Goal: Book appointment/travel/reservation

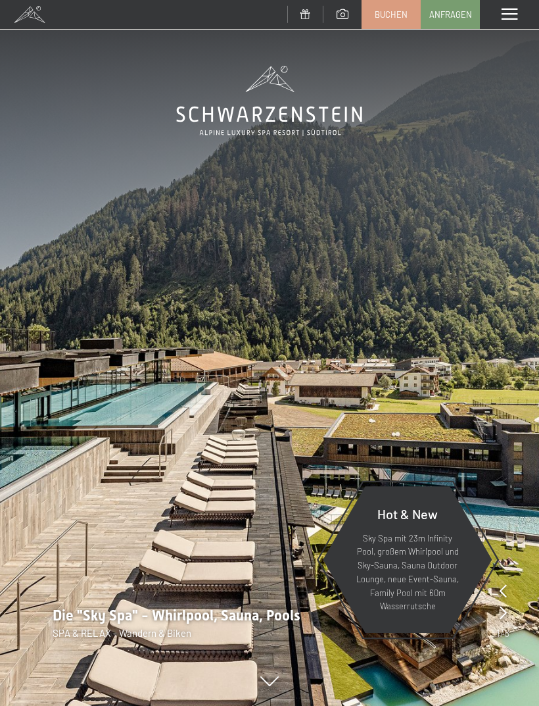
click at [509, 32] on img at bounding box center [269, 353] width 539 height 706
click at [531, 9] on div "Menü" at bounding box center [509, 14] width 59 height 29
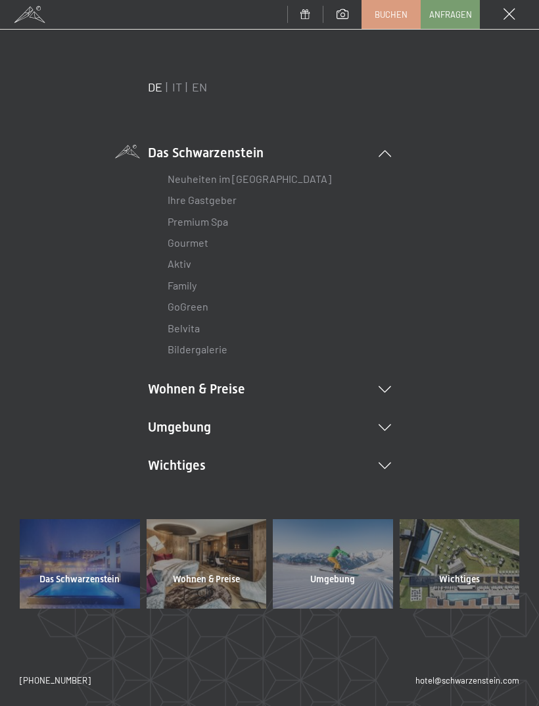
click at [389, 390] on icon at bounding box center [385, 389] width 12 height 7
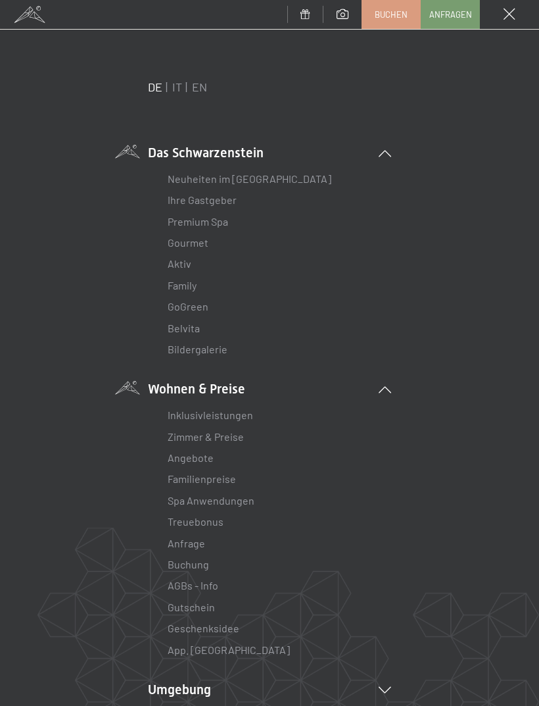
click at [227, 430] on link "Zimmer & Preise" at bounding box center [206, 436] width 76 height 12
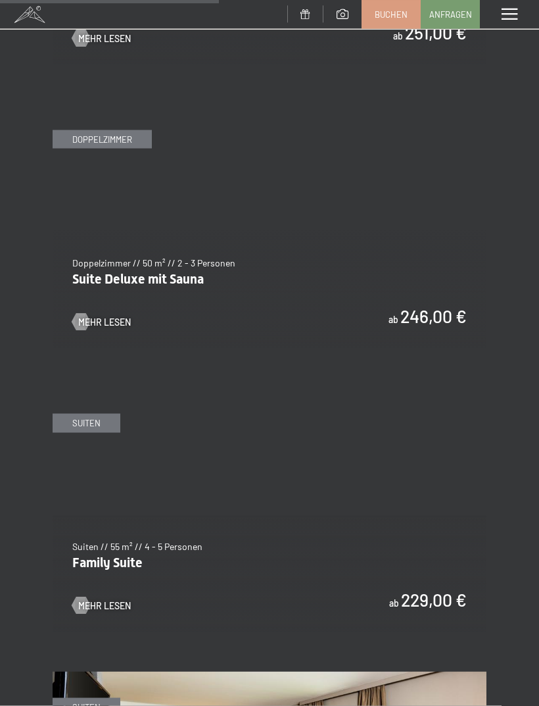
scroll to position [2021, 0]
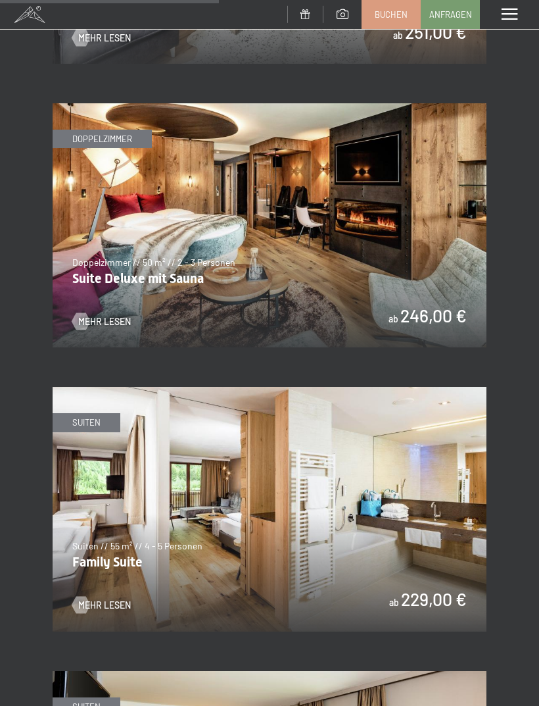
click at [90, 315] on span "Mehr Lesen" at bounding box center [104, 321] width 53 height 13
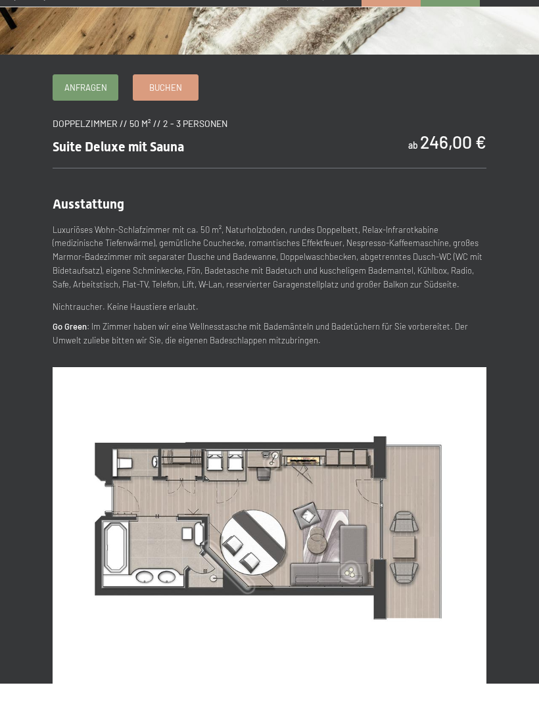
scroll to position [370, 0]
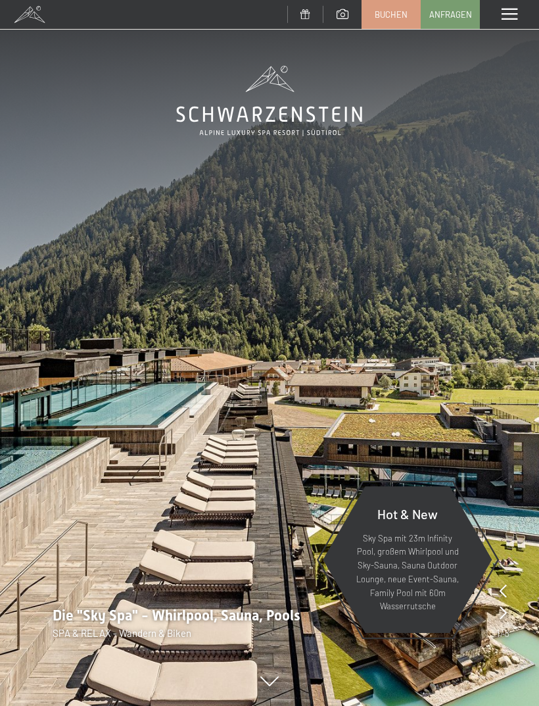
click at [468, 16] on span "Anfragen" at bounding box center [451, 15] width 43 height 12
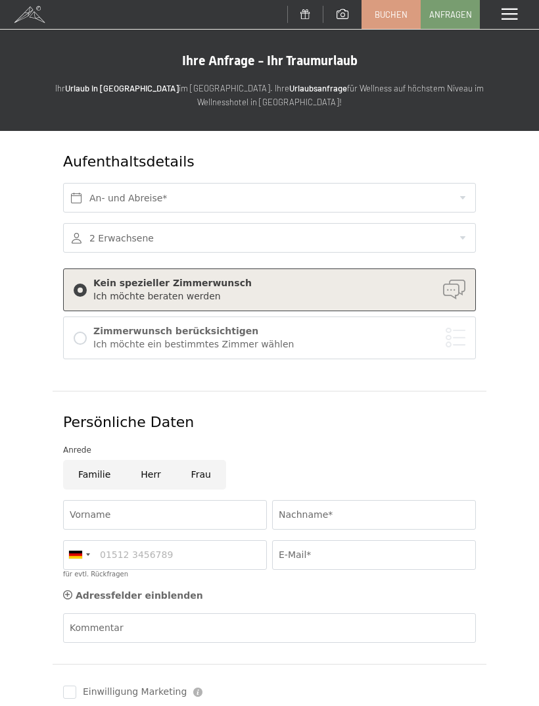
click at [455, 335] on div "Zimmerwunsch berücksichtigen" at bounding box center [279, 331] width 372 height 13
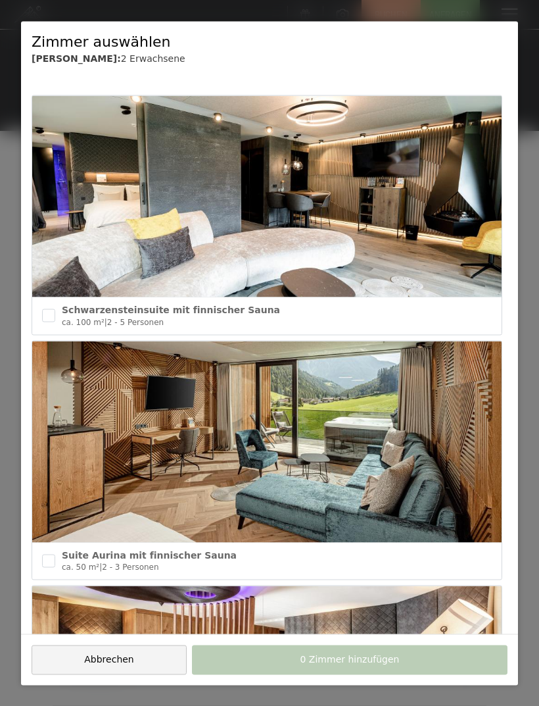
click at [532, 26] on div at bounding box center [269, 353] width 539 height 706
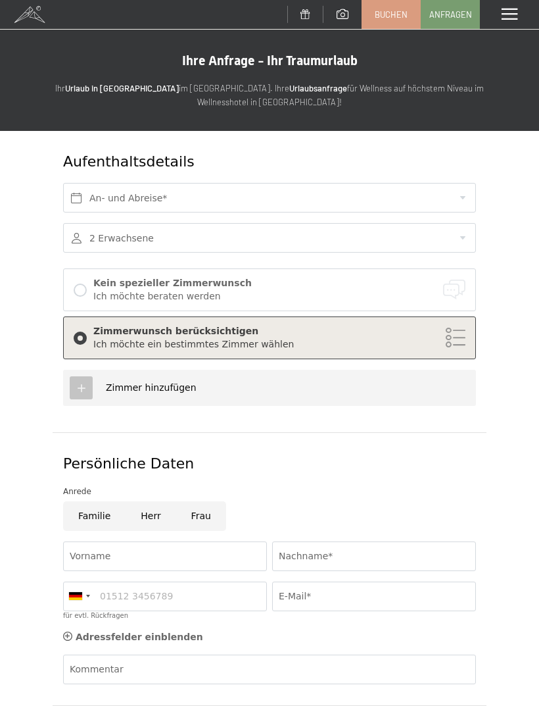
click at [512, 23] on div "Menü" at bounding box center [509, 14] width 59 height 29
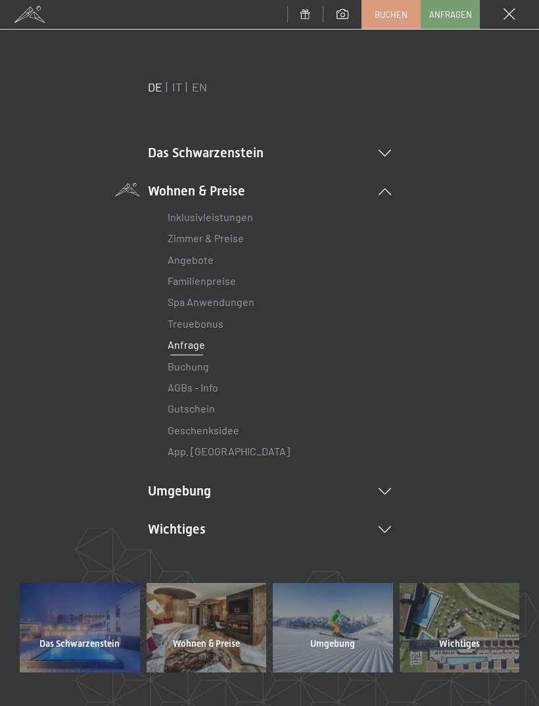
click at [189, 239] on link "Zimmer & Preise" at bounding box center [206, 238] width 76 height 12
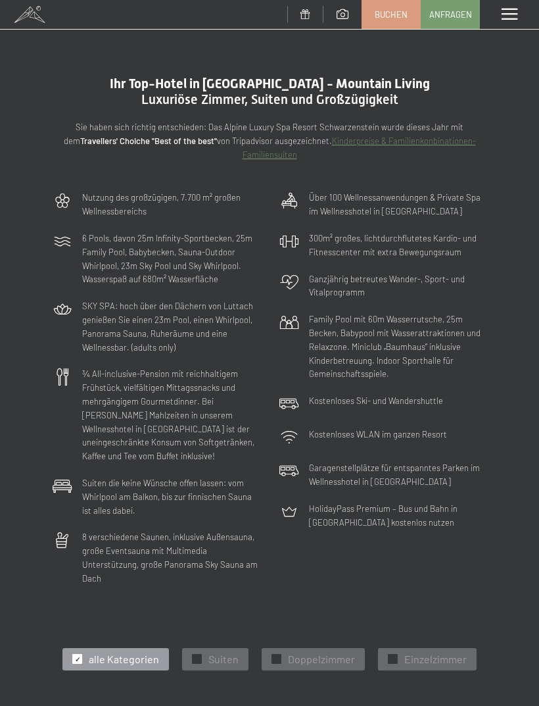
click at [505, 11] on span at bounding box center [510, 15] width 16 height 12
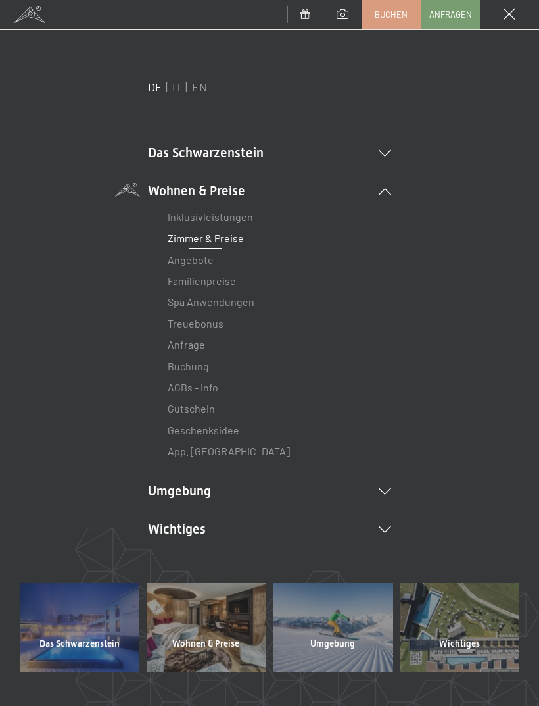
click at [180, 235] on link "Zimmer & Preise" at bounding box center [206, 238] width 76 height 12
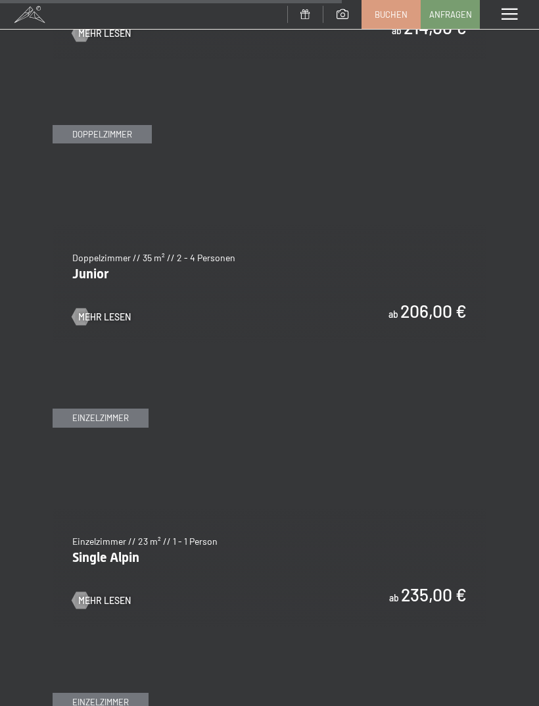
scroll to position [3163, 0]
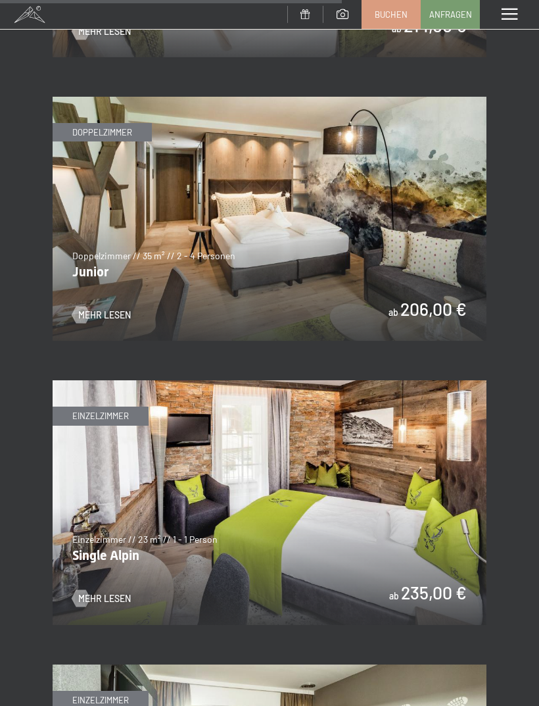
click at [85, 291] on img at bounding box center [270, 219] width 434 height 244
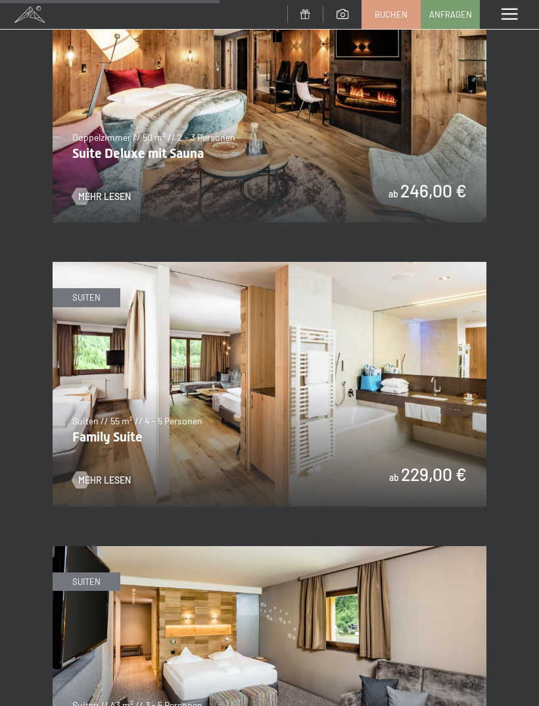
scroll to position [2024, 0]
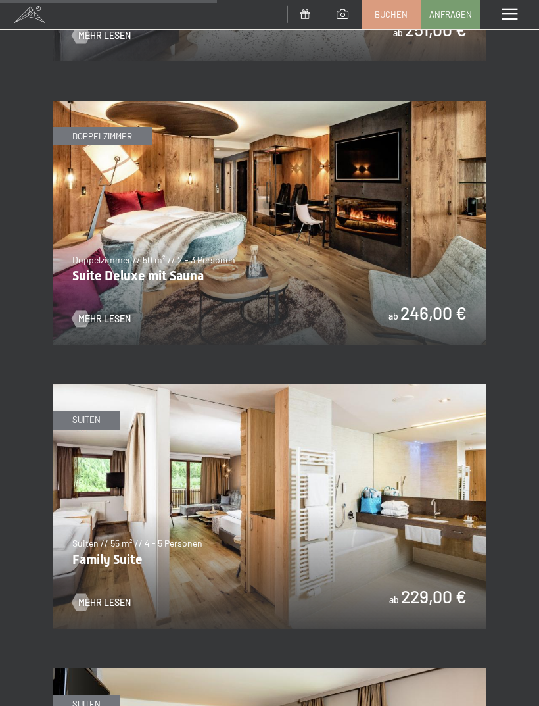
click at [512, 12] on span at bounding box center [510, 15] width 16 height 12
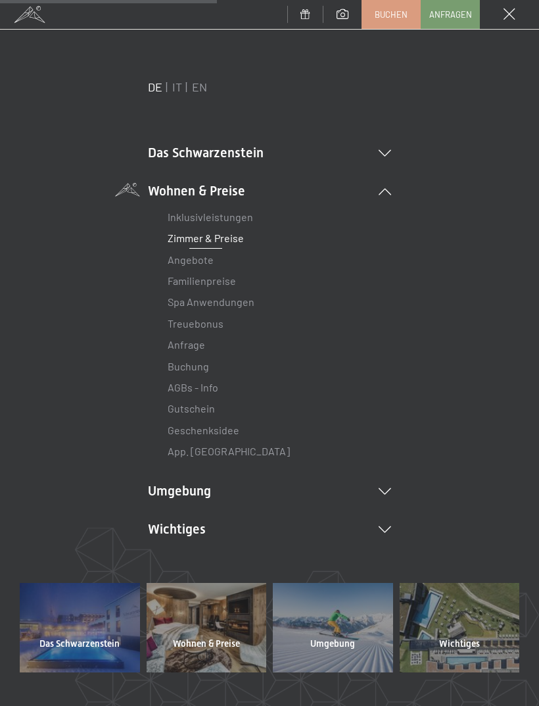
click at [453, 14] on span "Anfragen" at bounding box center [451, 15] width 43 height 12
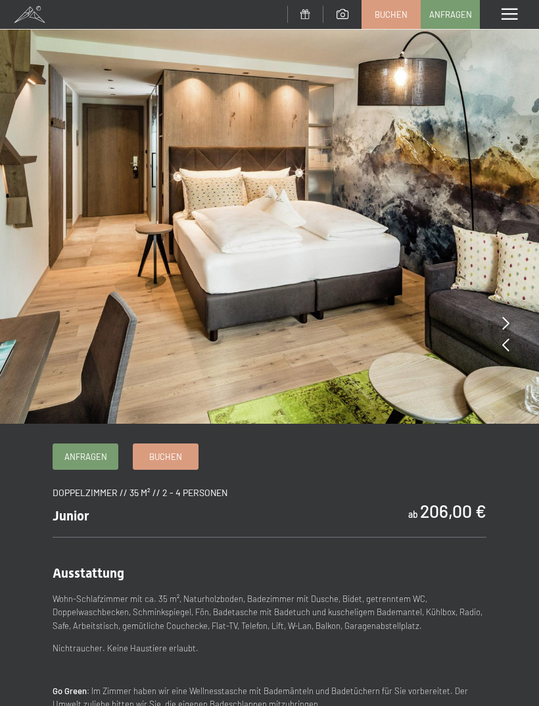
click at [508, 322] on icon at bounding box center [506, 322] width 7 height 13
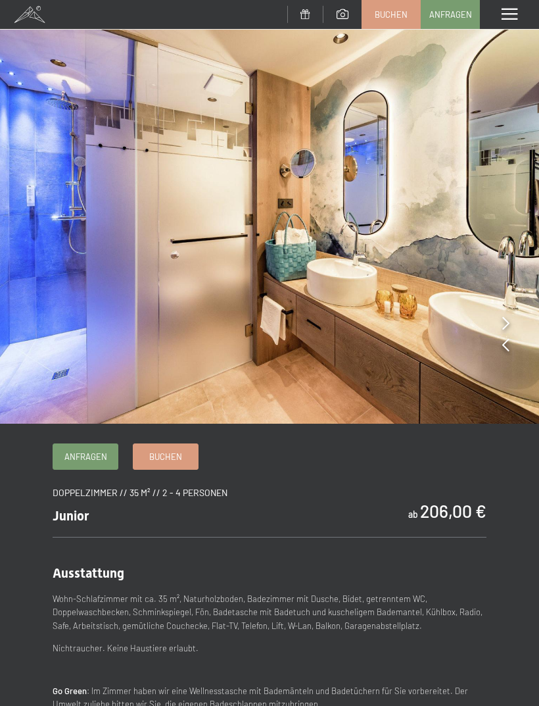
click at [505, 328] on icon at bounding box center [506, 322] width 7 height 13
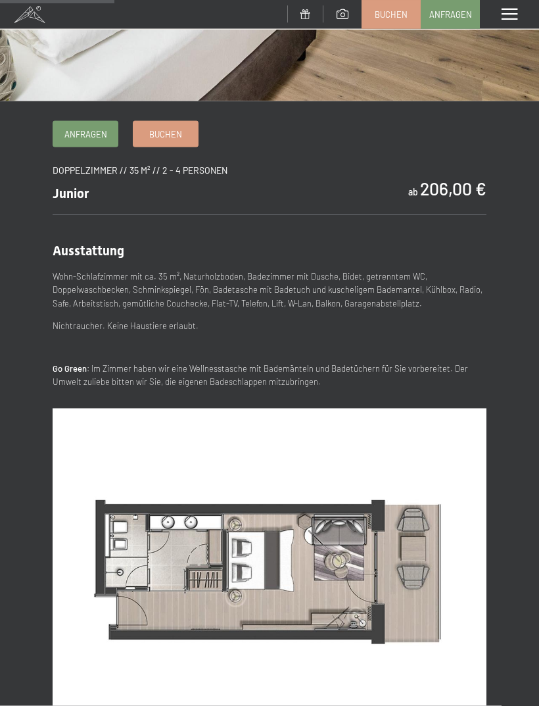
scroll to position [320, 0]
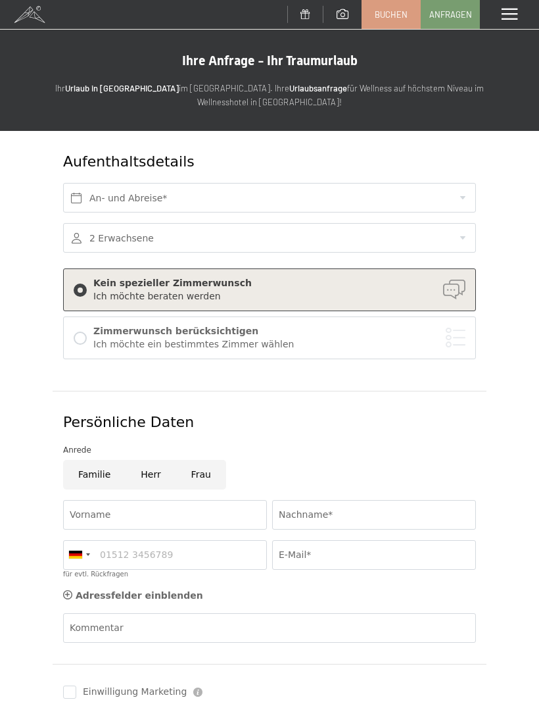
click at [96, 325] on div "Zimmerwunsch berücksichtigen" at bounding box center [279, 331] width 372 height 13
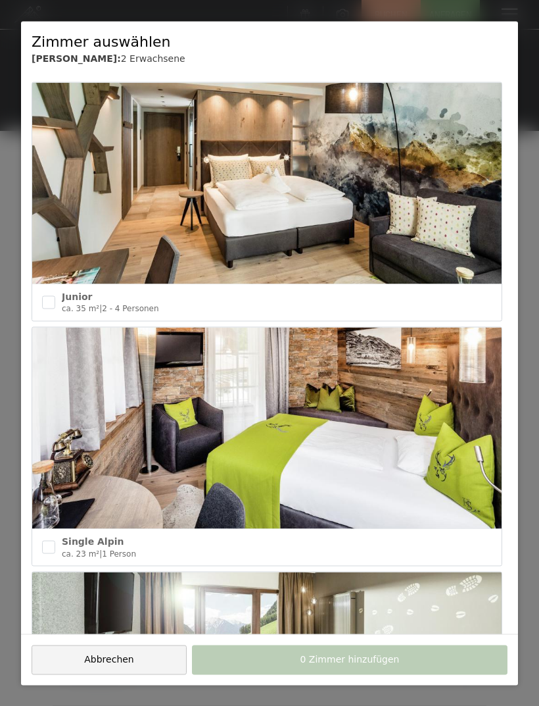
scroll to position [2211, 0]
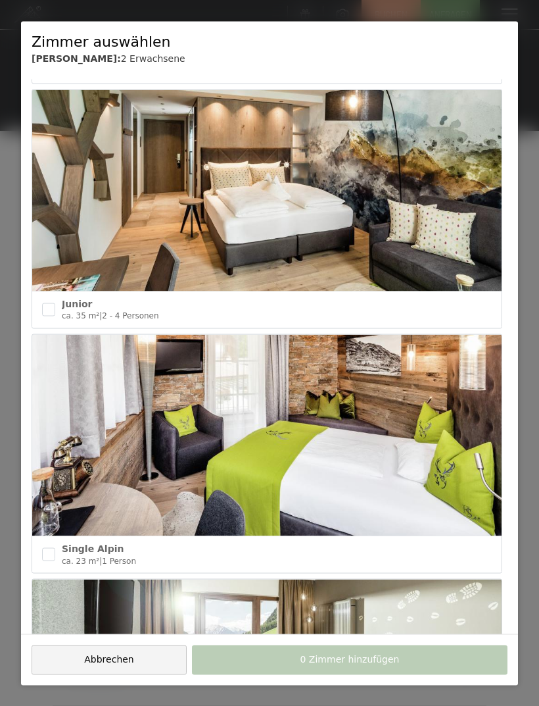
click at [47, 305] on input "checkbox" at bounding box center [48, 309] width 13 height 13
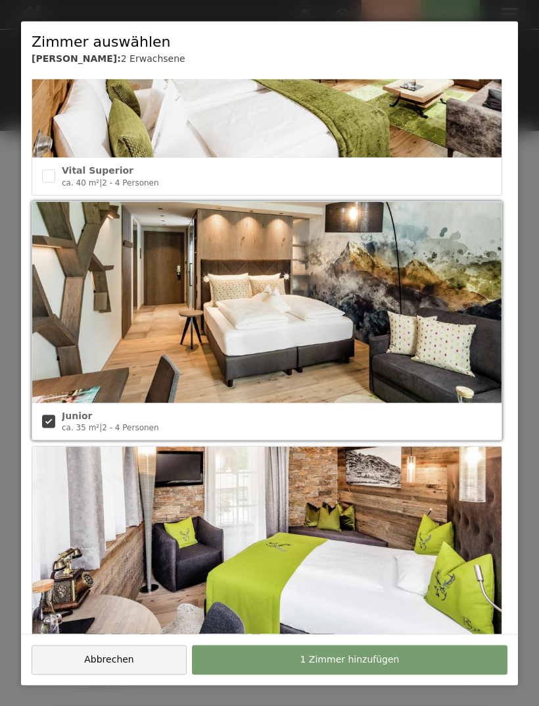
scroll to position [2096, 0]
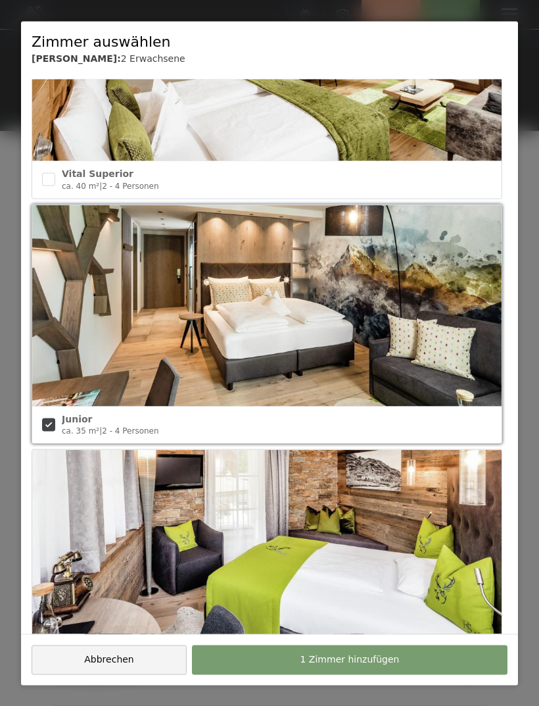
click at [426, 661] on button "1 Zimmer hinzufügen" at bounding box center [350, 660] width 316 height 30
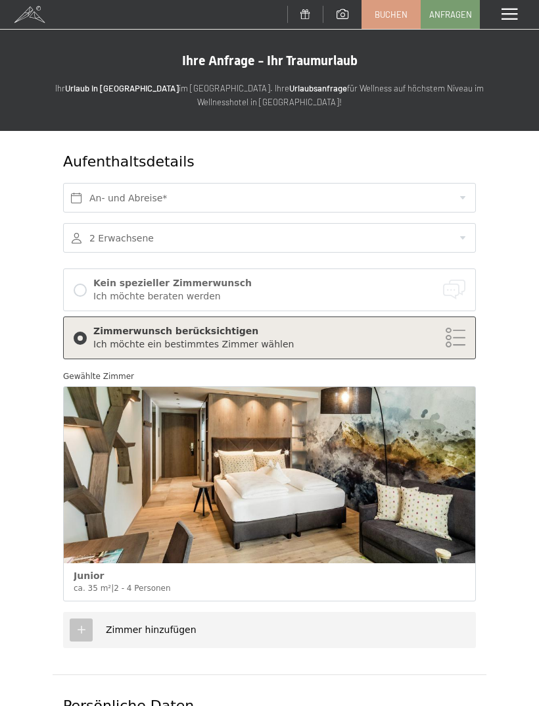
click at [451, 341] on div "Ich möchte ein bestimmtes Zimmer wählen" at bounding box center [279, 344] width 372 height 13
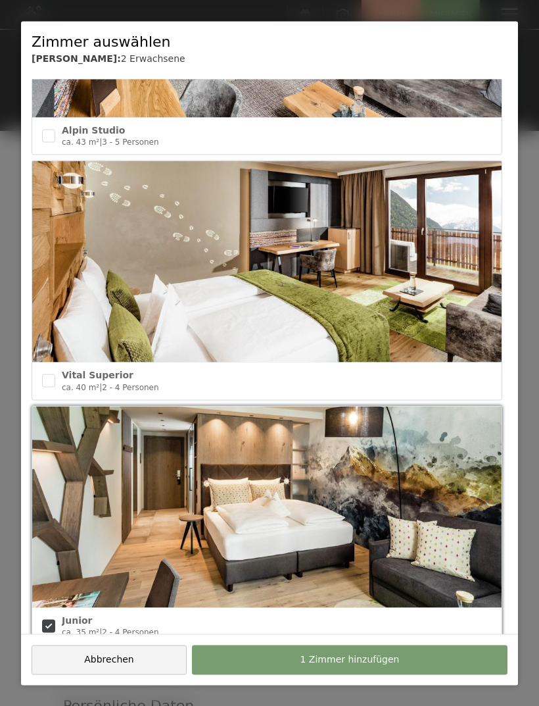
scroll to position [1882, 0]
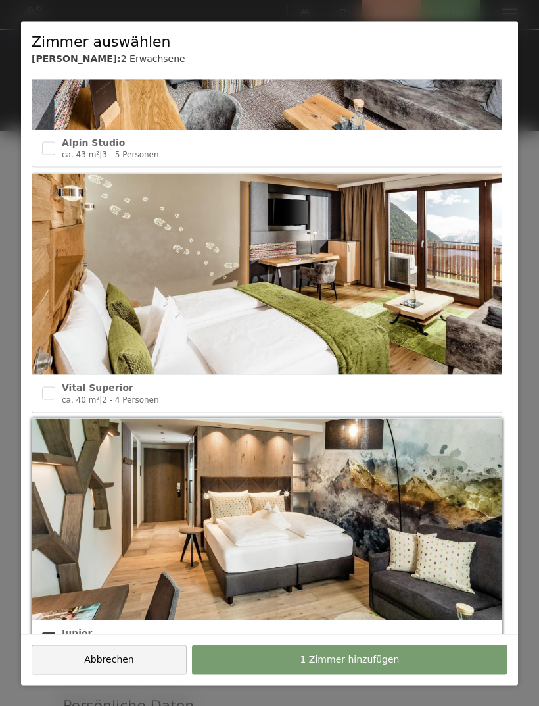
click at [3, 282] on div at bounding box center [269, 353] width 539 height 706
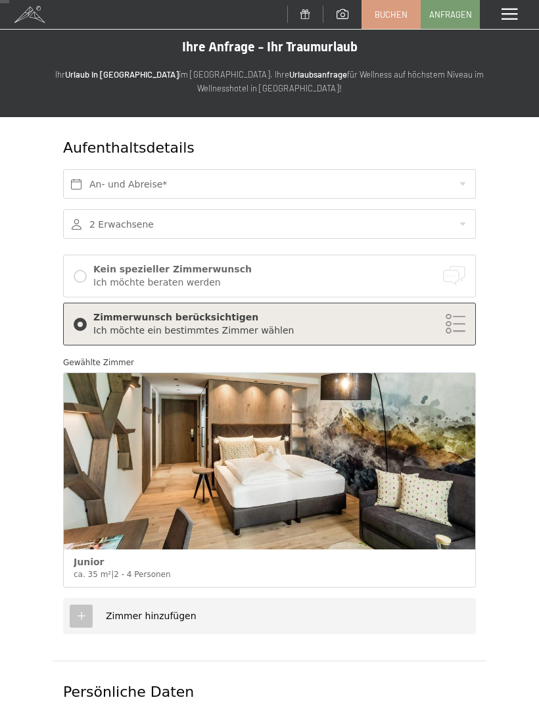
scroll to position [18, 0]
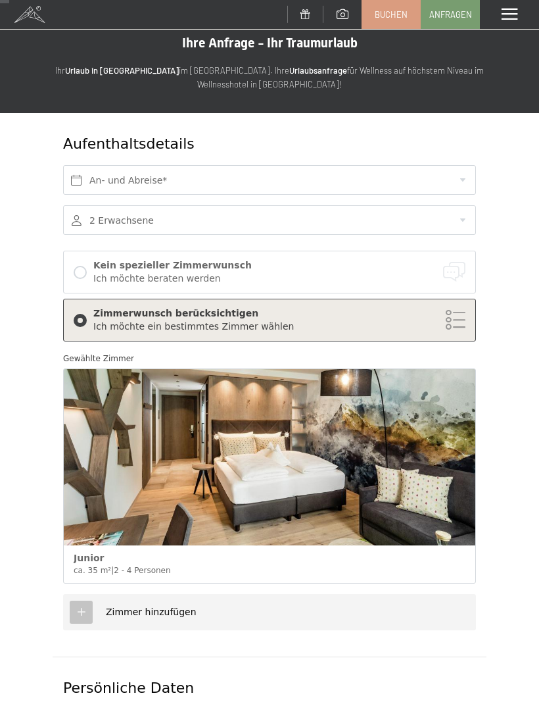
click at [462, 312] on div "Zimmerwunsch berücksichtigen" at bounding box center [279, 313] width 372 height 13
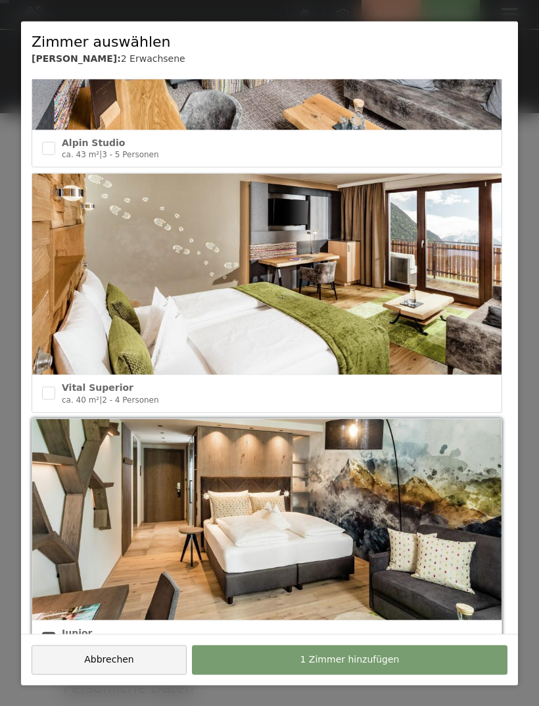
click at [432, 418] on img at bounding box center [267, 518] width 470 height 201
checkbox input "false"
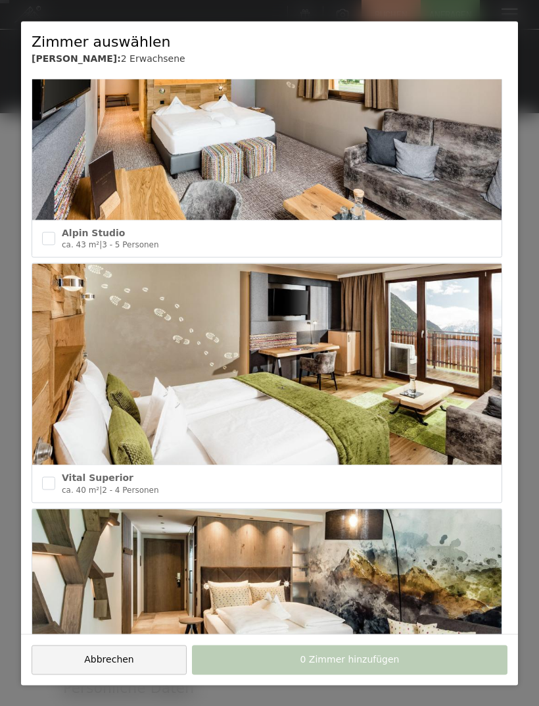
click at [49, 478] on input "checkbox" at bounding box center [48, 483] width 13 height 13
checkbox input "true"
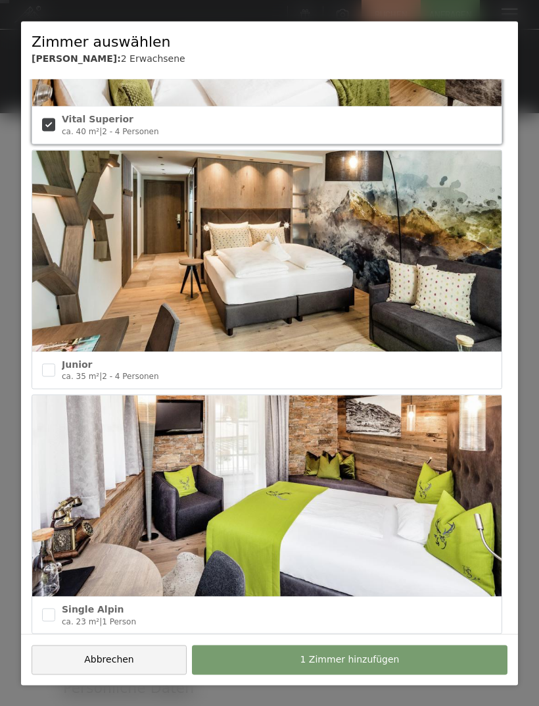
scroll to position [2158, 0]
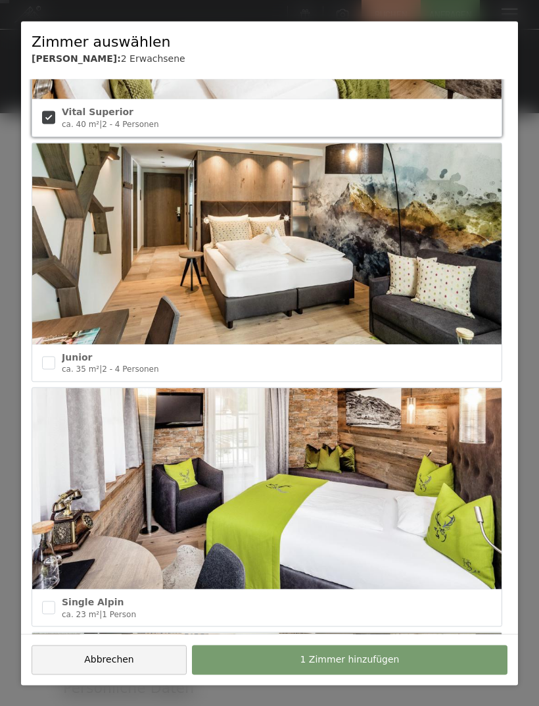
click at [43, 356] on input "checkbox" at bounding box center [48, 362] width 13 height 13
checkbox input "true"
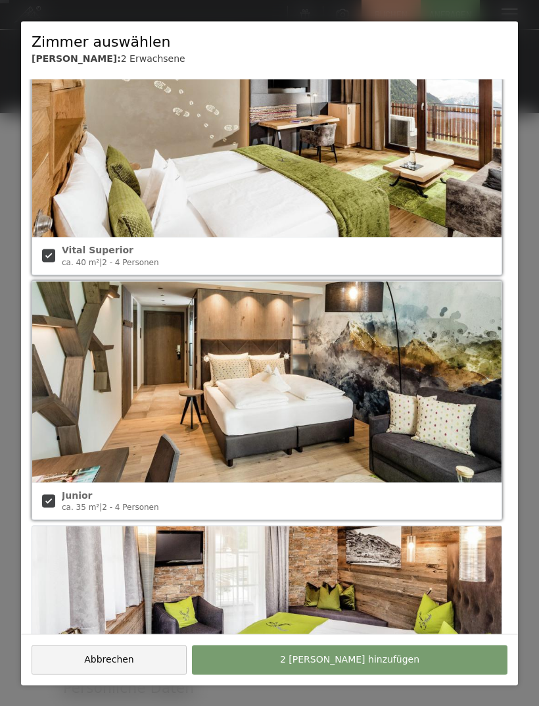
click at [50, 249] on input "checkbox" at bounding box center [48, 255] width 13 height 13
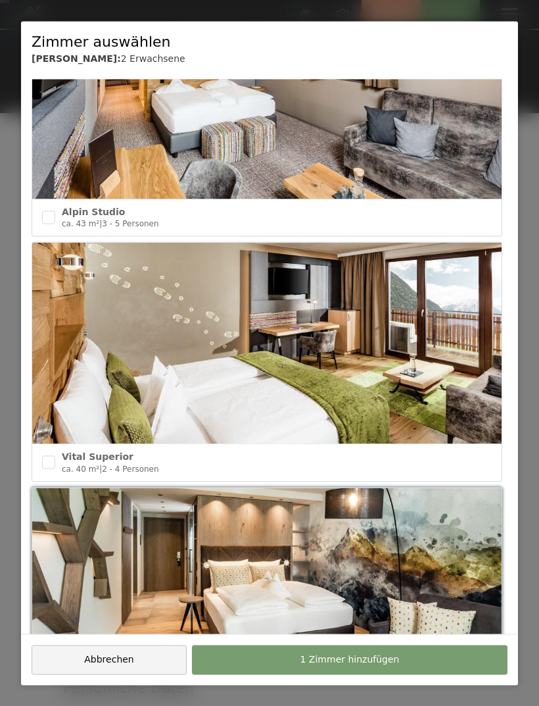
scroll to position [1807, 0]
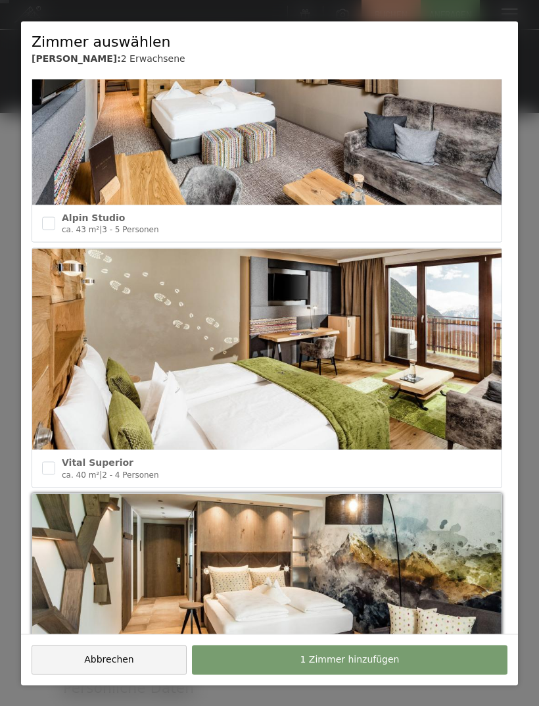
click at [45, 462] on input "checkbox" at bounding box center [48, 468] width 13 height 13
checkbox input "true"
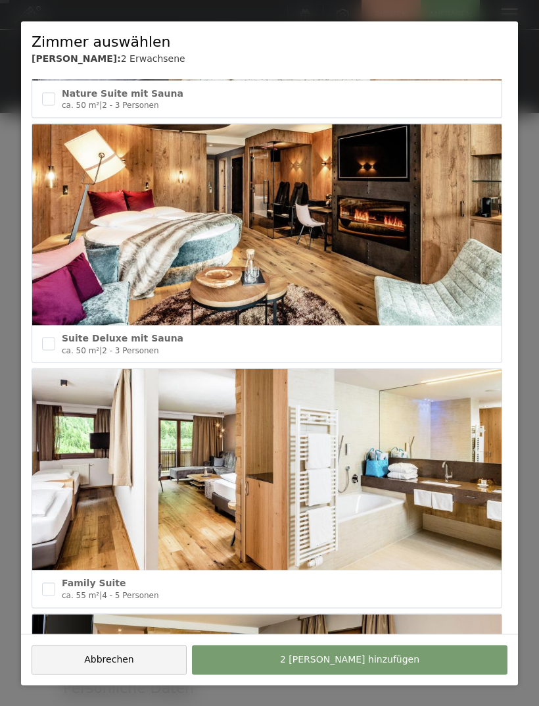
scroll to position [1193, 0]
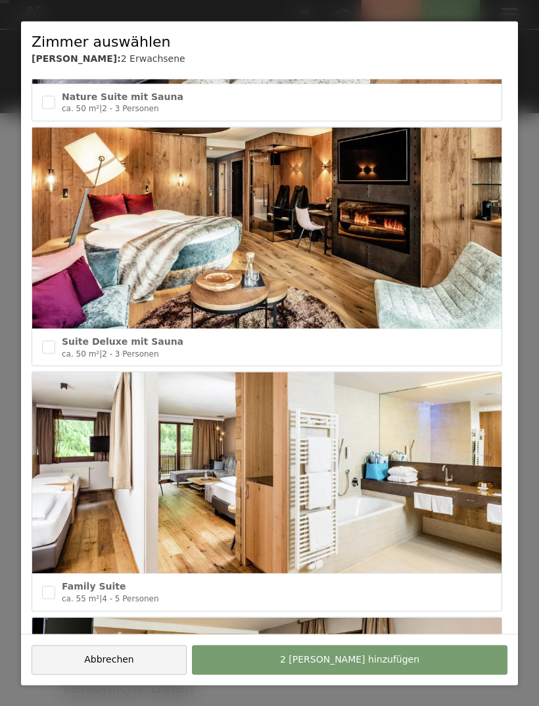
click at [46, 343] on input "checkbox" at bounding box center [48, 347] width 13 height 13
checkbox input "true"
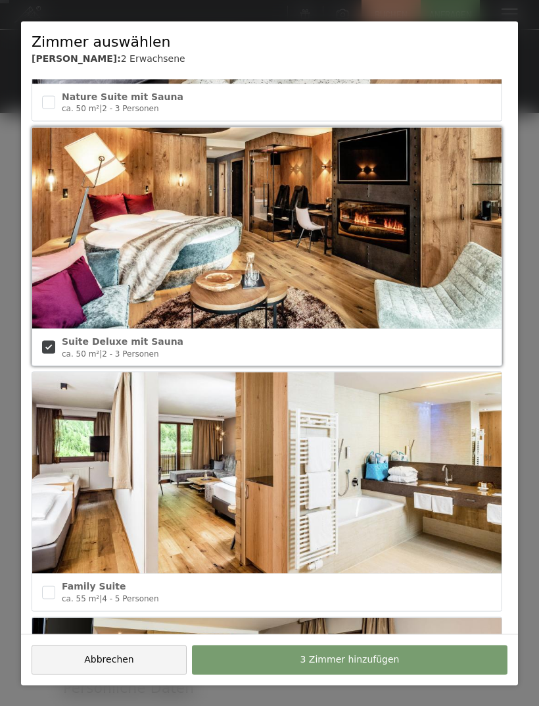
click at [443, 674] on button "3 Zimmer hinzufügen" at bounding box center [350, 660] width 316 height 30
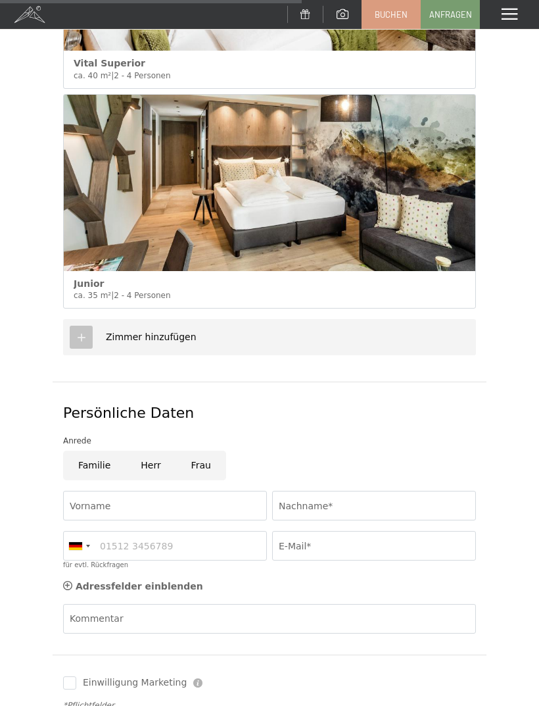
scroll to position [830, 0]
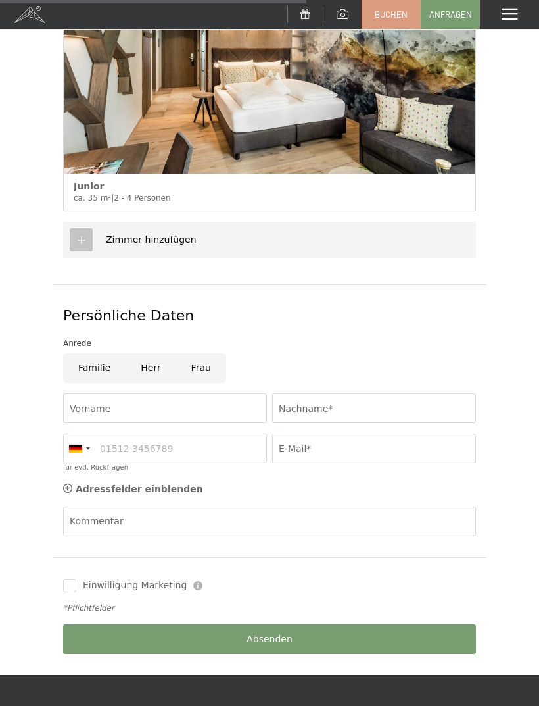
click at [197, 366] on input "Frau" at bounding box center [201, 368] width 50 height 30
radio input "true"
click at [93, 410] on input "Vorname" at bounding box center [165, 408] width 204 height 30
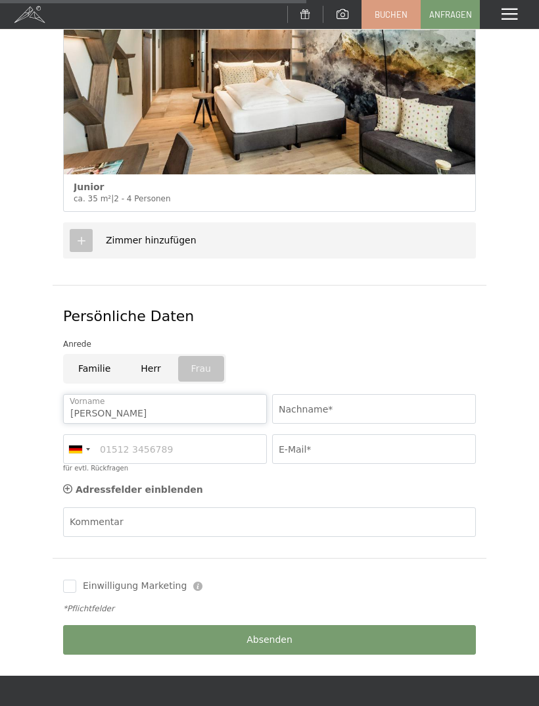
type input "Nina"
click at [363, 416] on input "Nachname*" at bounding box center [374, 409] width 204 height 30
type input "Renz"
click at [116, 441] on input "für evtl. Rückfragen" at bounding box center [165, 449] width 204 height 30
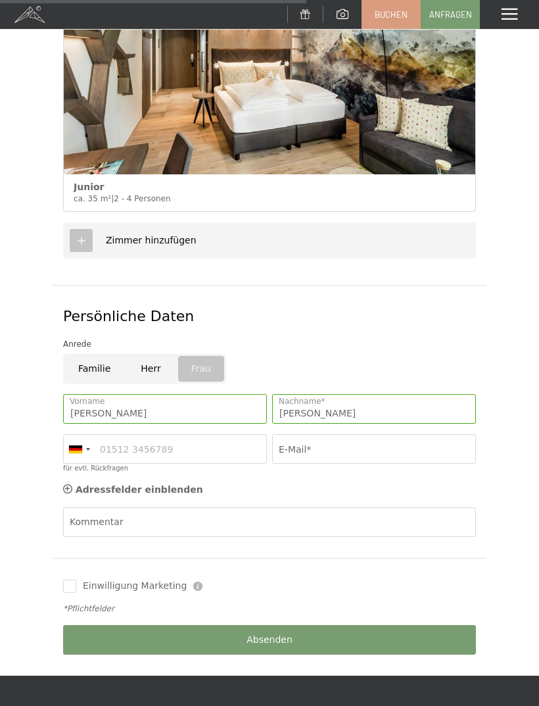
click at [79, 435] on div at bounding box center [79, 449] width 30 height 28
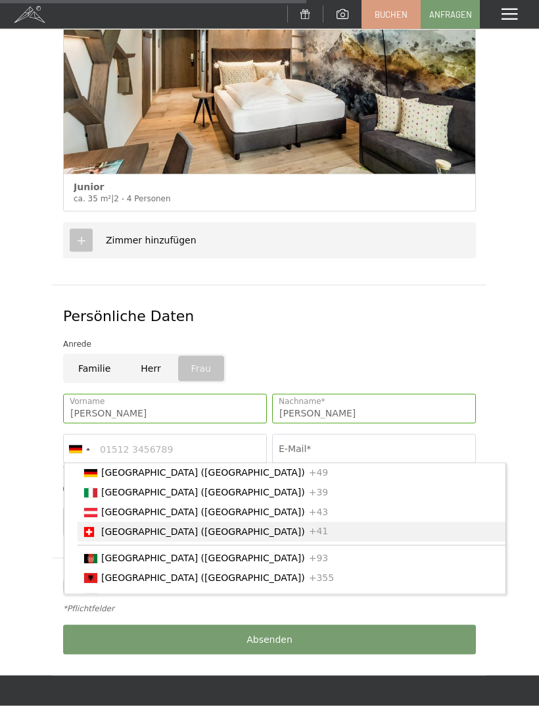
click at [107, 527] on span "[GEOGRAPHIC_DATA] ([GEOGRAPHIC_DATA])" at bounding box center [203, 532] width 204 height 11
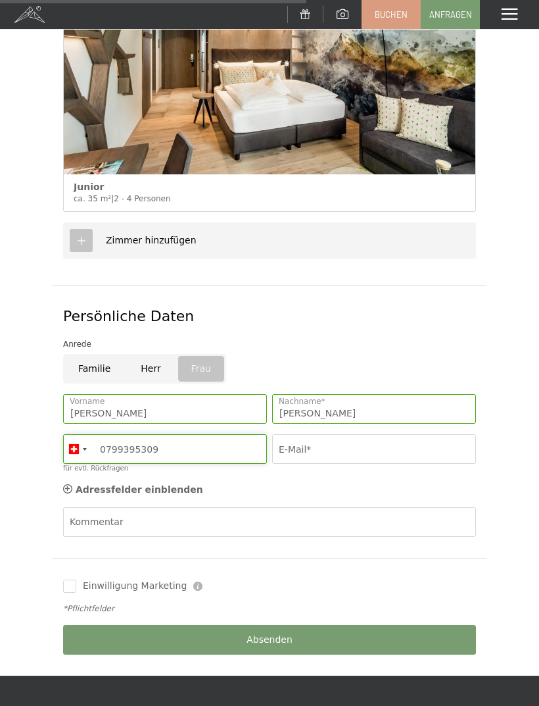
type input "0799395309"
click at [403, 434] on input "E-Mail*" at bounding box center [374, 449] width 204 height 30
type input "N"
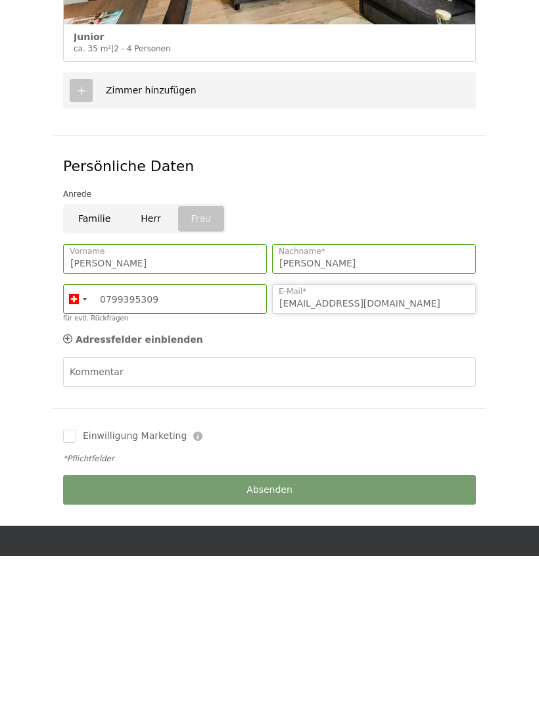
type input "ninarenzki@gmail.com"
click at [76, 580] on input "Einwilligung Marketing" at bounding box center [69, 586] width 13 height 13
checkbox input "true"
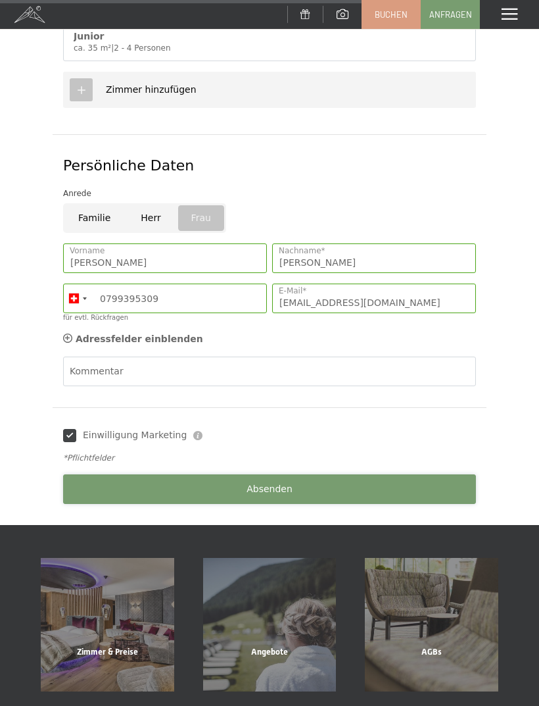
click at [392, 487] on button "Absenden" at bounding box center [269, 489] width 413 height 30
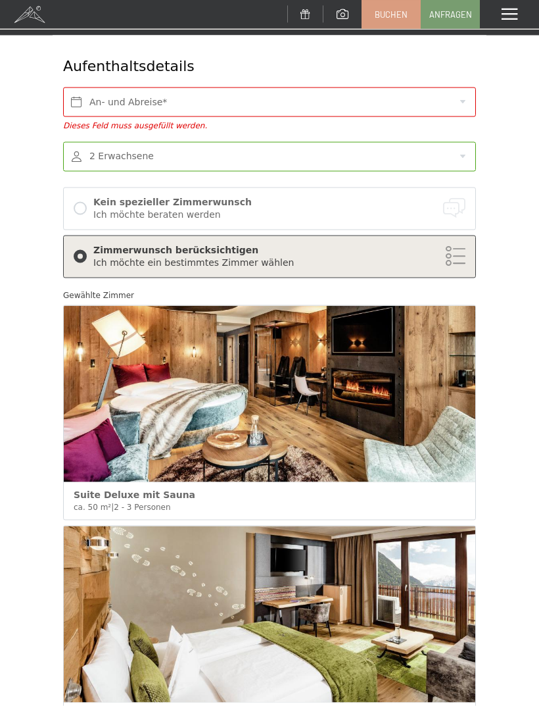
scroll to position [0, 0]
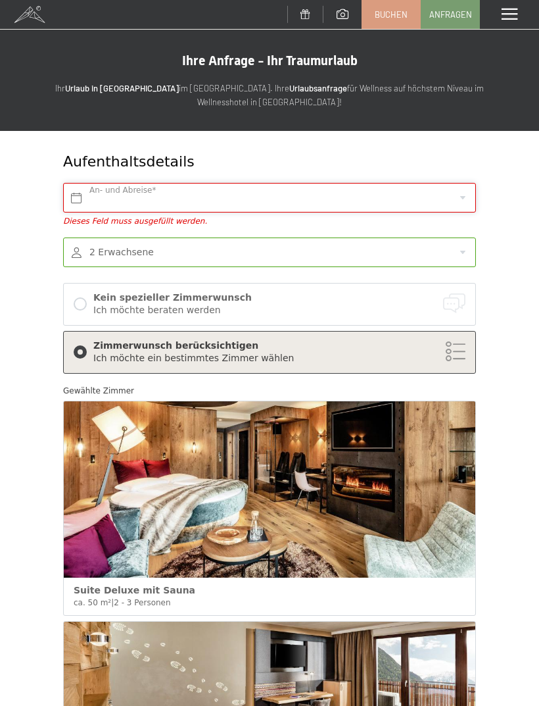
click at [384, 192] on input "text" at bounding box center [269, 198] width 413 height 30
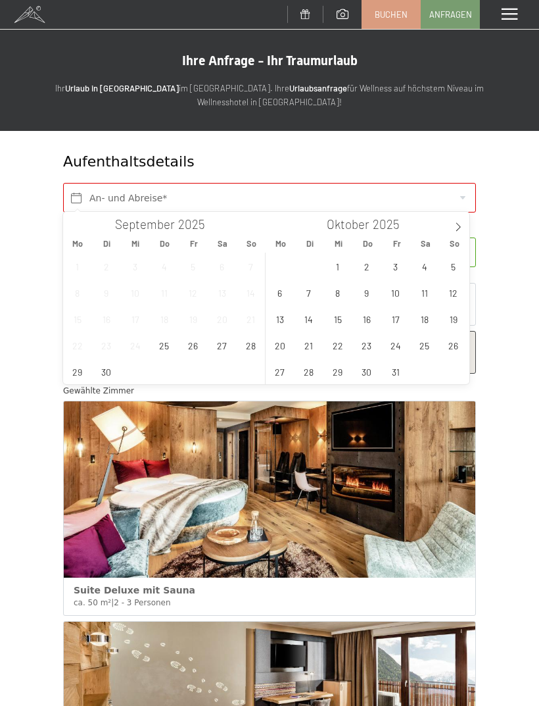
click at [455, 230] on icon at bounding box center [458, 226] width 9 height 9
click at [451, 293] on span "9" at bounding box center [454, 293] width 26 height 26
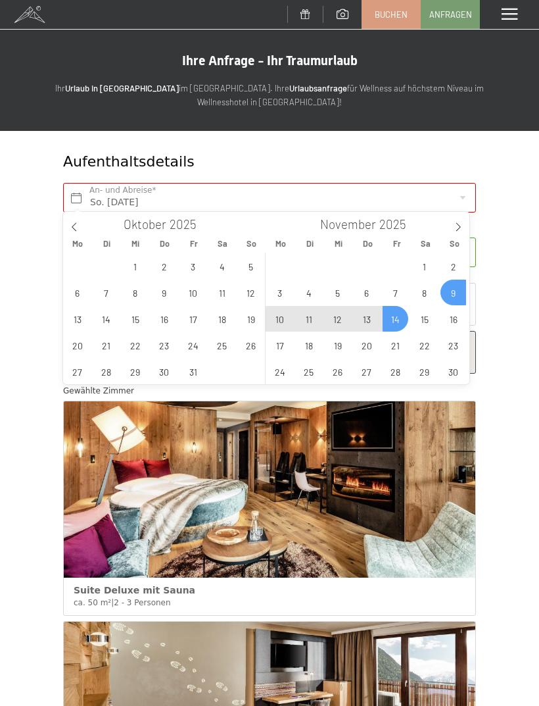
click at [395, 322] on span "14" at bounding box center [396, 319] width 26 height 26
type input "So. 09.11.2025 - Fr. 14.11.2025"
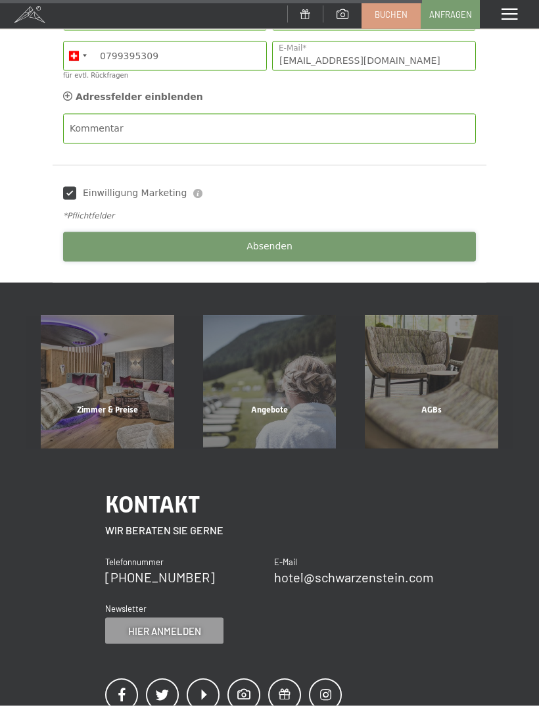
click at [82, 253] on button "Absenden" at bounding box center [269, 247] width 413 height 30
